Goal: Task Accomplishment & Management: Manage account settings

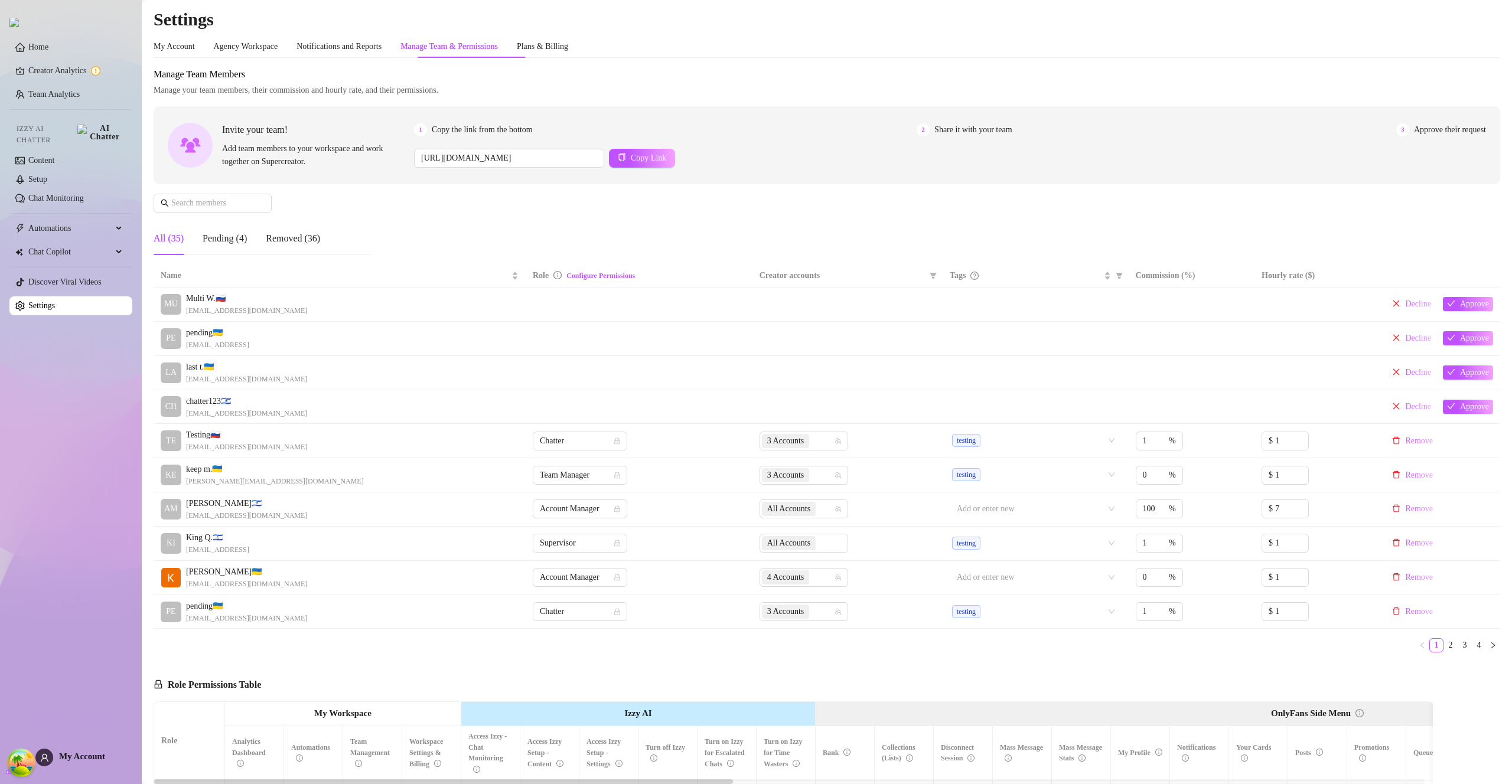
click at [88, 757] on span "My Account" at bounding box center [82, 756] width 46 height 10
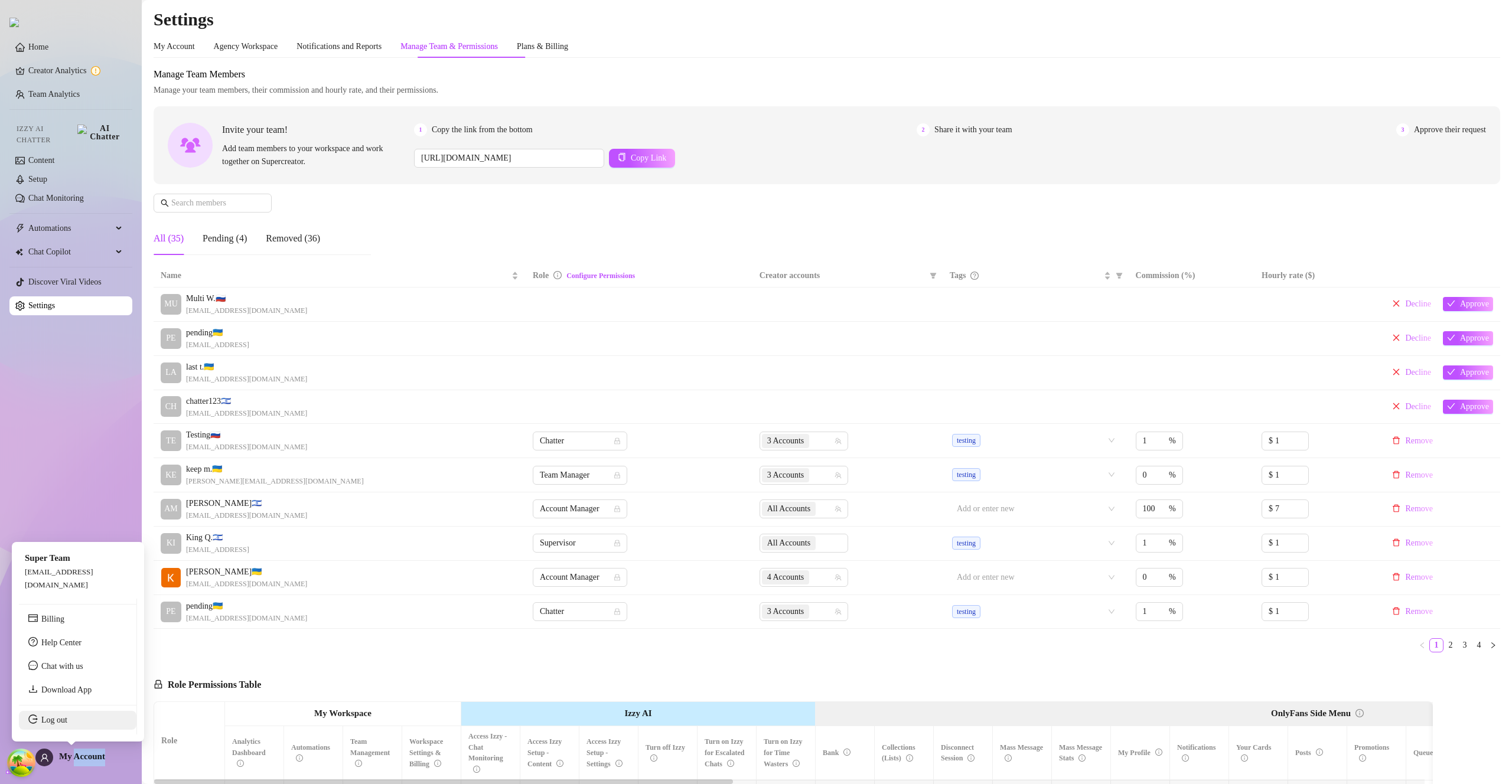
click at [68, 724] on link "Log out" at bounding box center [54, 720] width 26 height 9
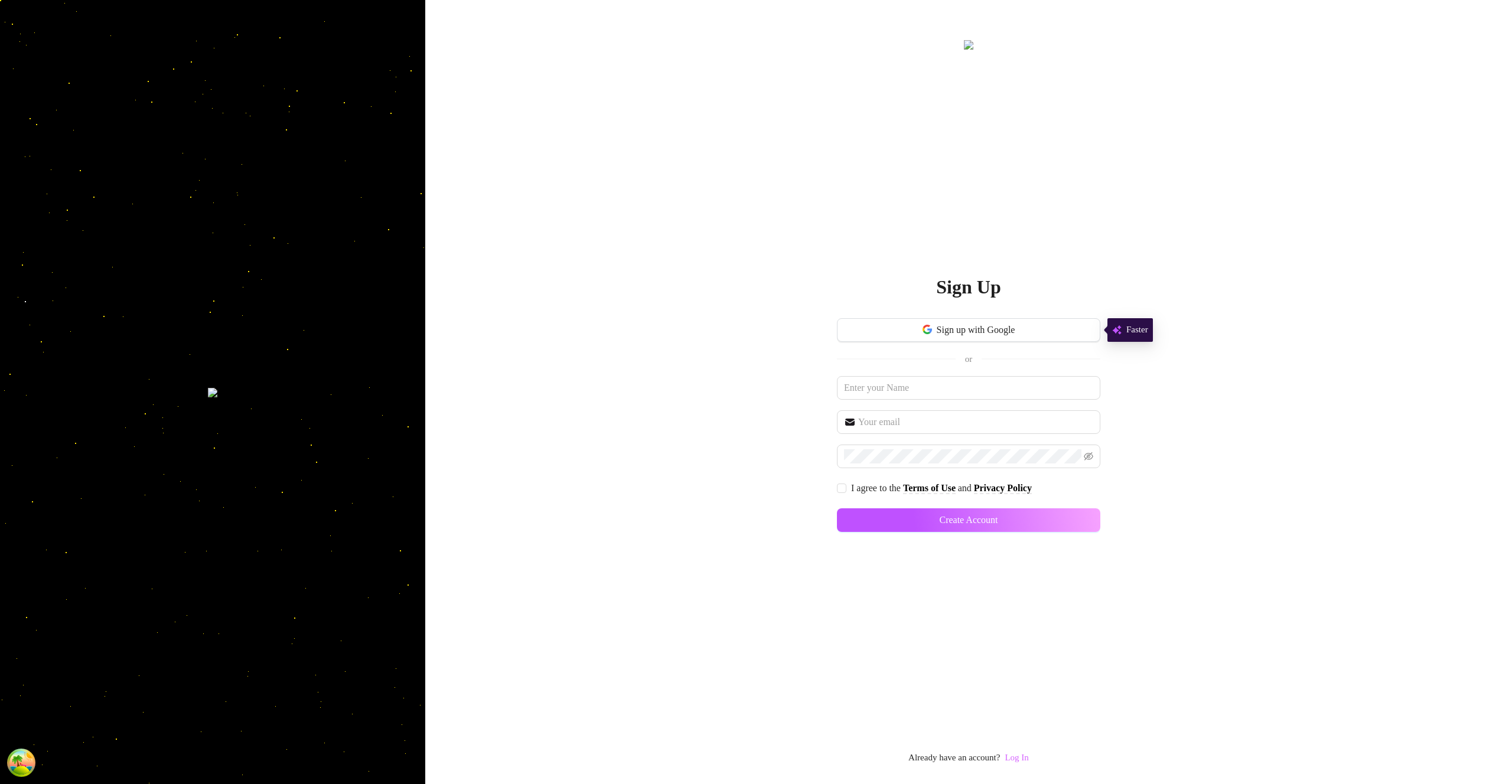
click at [1028, 757] on link "Log In" at bounding box center [1016, 758] width 23 height 10
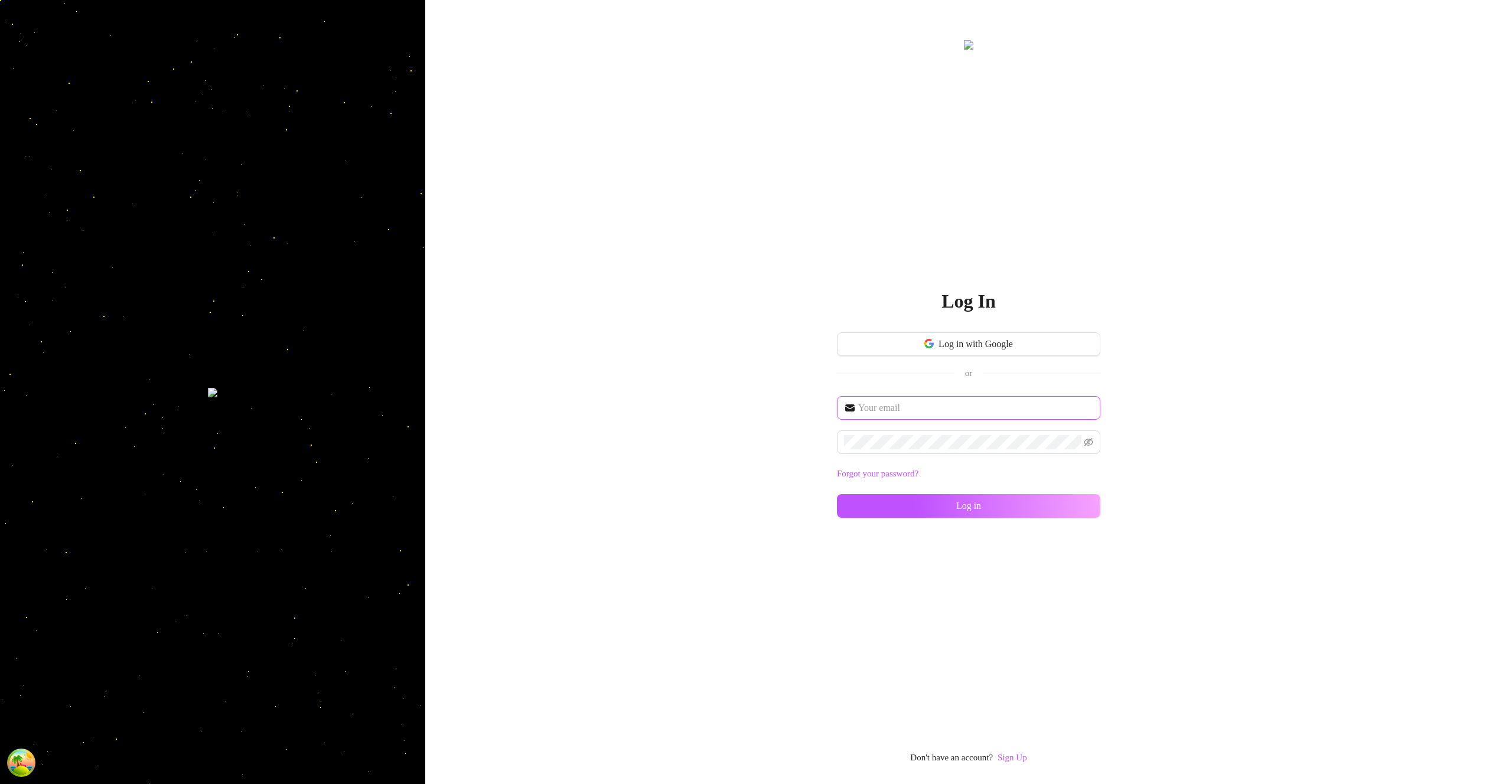
click at [943, 412] on input "text" at bounding box center [975, 408] width 235 height 14
type input "im@supercreator.app"
click at [950, 433] on span at bounding box center [968, 442] width 263 height 23
click at [1067, 511] on button "Log in" at bounding box center [968, 506] width 263 height 23
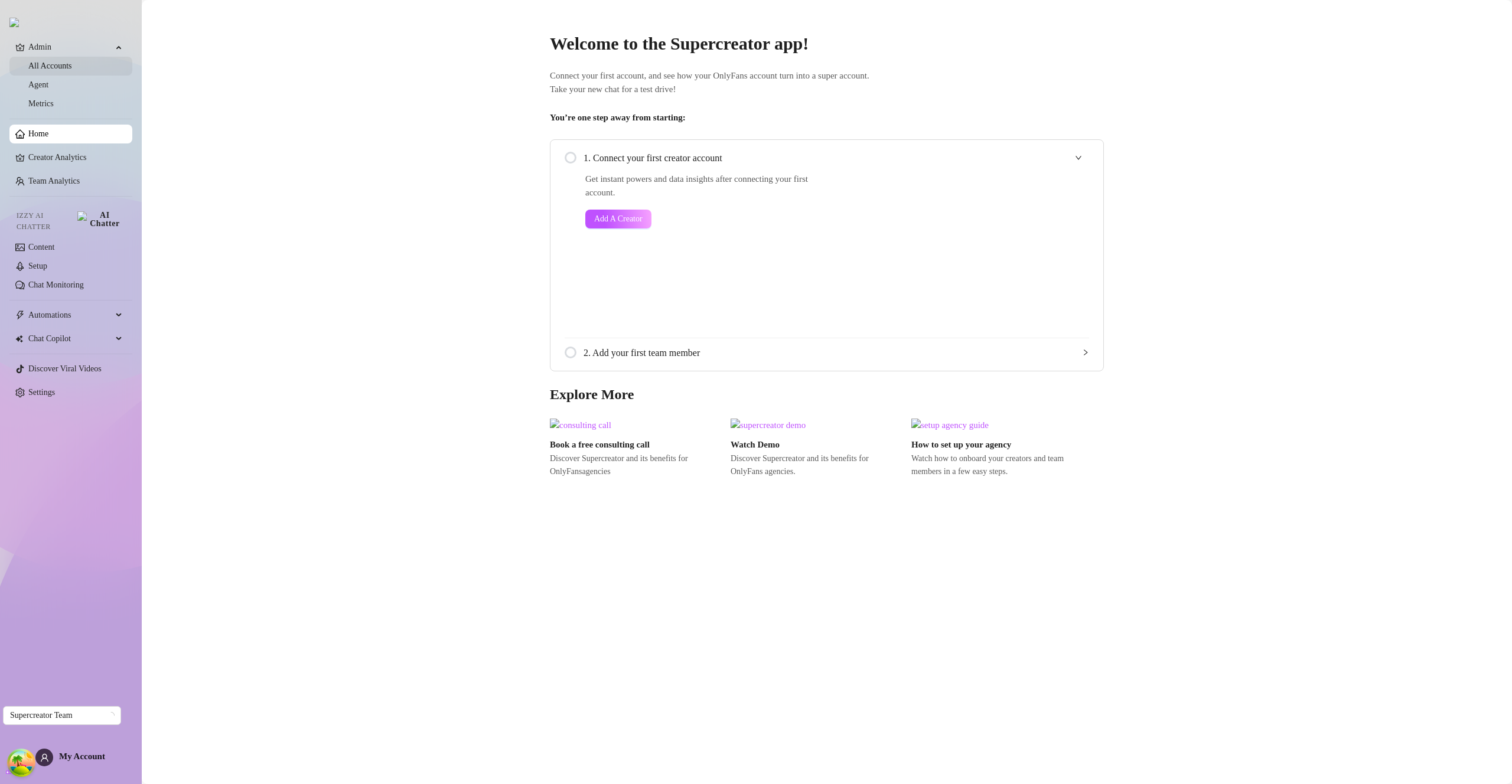
click at [72, 70] on link "All Accounts" at bounding box center [50, 65] width 43 height 9
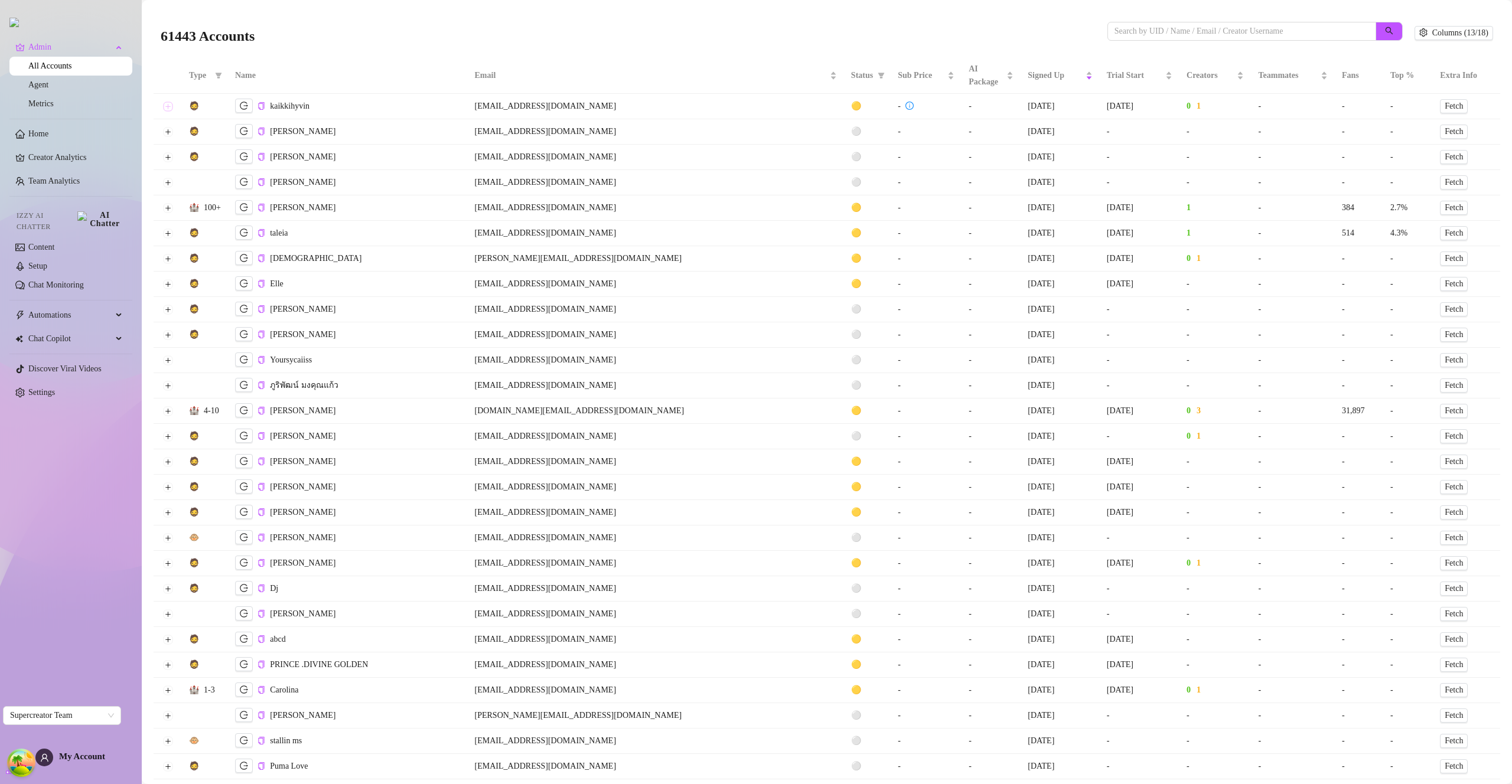
click at [171, 106] on button "Expand row" at bounding box center [168, 106] width 10 height 10
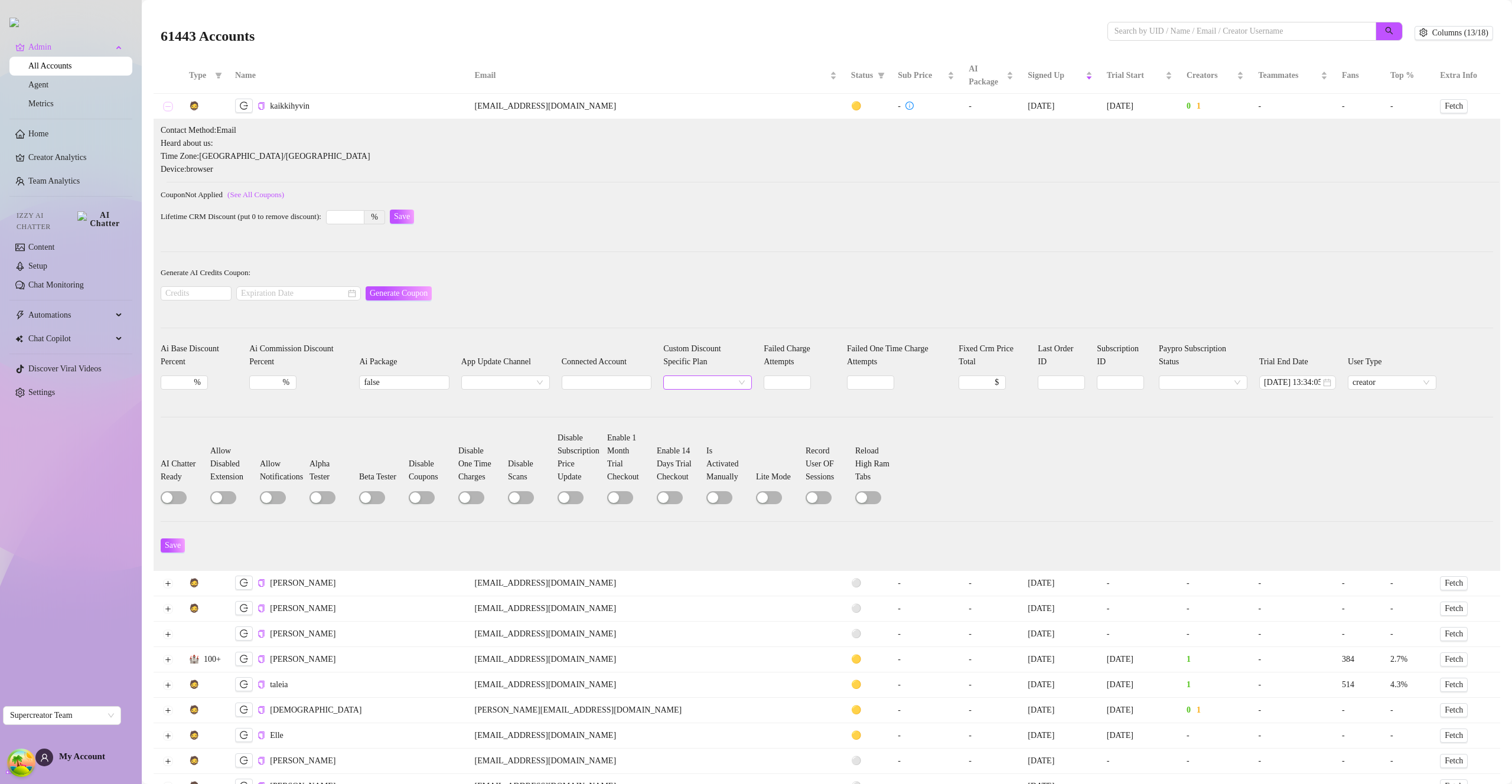
click at [722, 382] on span at bounding box center [707, 382] width 79 height 13
click at [868, 311] on form "Generate AI Credits Coupon: Generate Coupon" at bounding box center [826, 289] width 1332 height 48
click at [709, 378] on input "Custom Discount Specific Plan" at bounding box center [702, 382] width 68 height 13
click at [677, 384] on input "Custom Discount Specific Plan" at bounding box center [702, 382] width 68 height 13
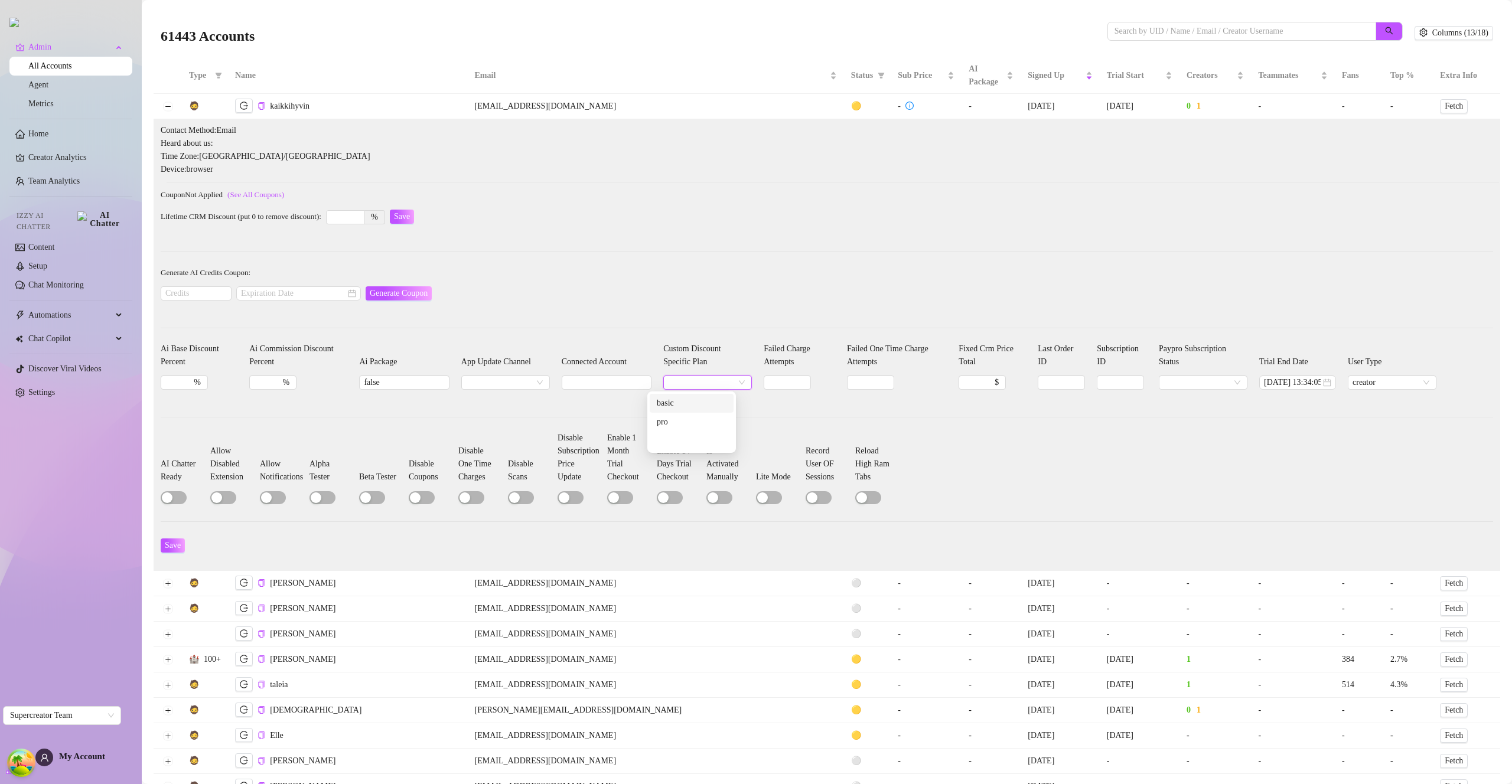
click at [815, 243] on div "Contact Method: Email Heard about us: Time Zone: [GEOGRAPHIC_DATA]/[GEOGRAPHIC_…" at bounding box center [826, 344] width 1332 height 442
